Goal: Information Seeking & Learning: Learn about a topic

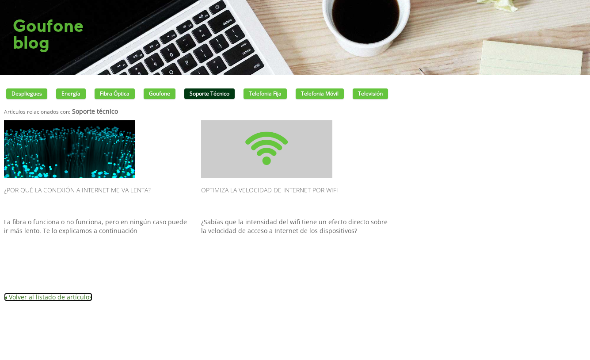
click at [72, 295] on link "◂ Volver al listado de artículos" at bounding box center [48, 297] width 88 height 8
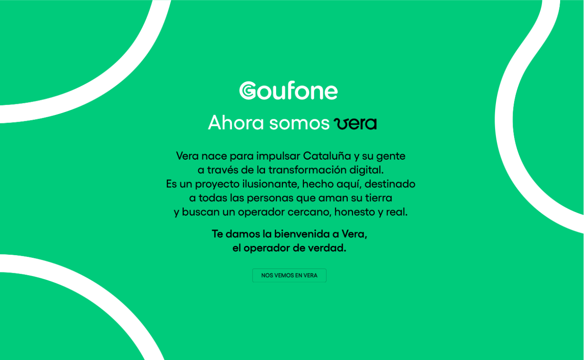
click at [293, 276] on img at bounding box center [292, 181] width 252 height 201
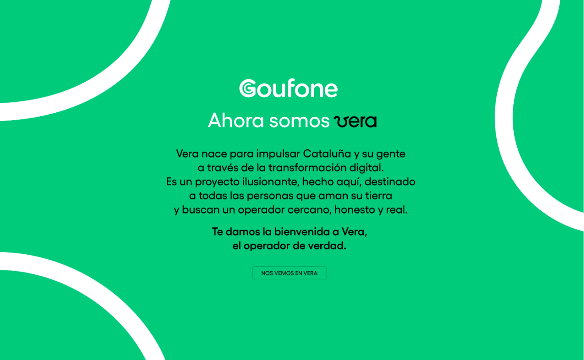
scroll to position [3, 0]
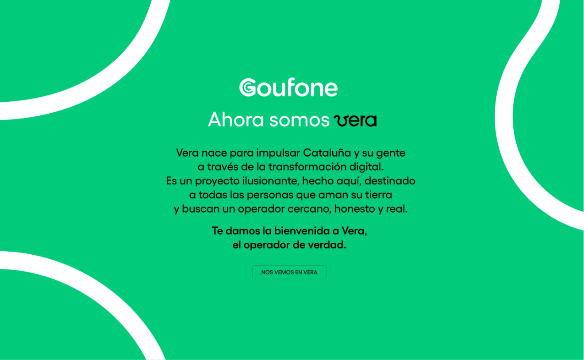
click at [275, 282] on img at bounding box center [292, 178] width 584 height 363
click at [279, 272] on img at bounding box center [292, 178] width 252 height 201
